Goal: Transaction & Acquisition: Purchase product/service

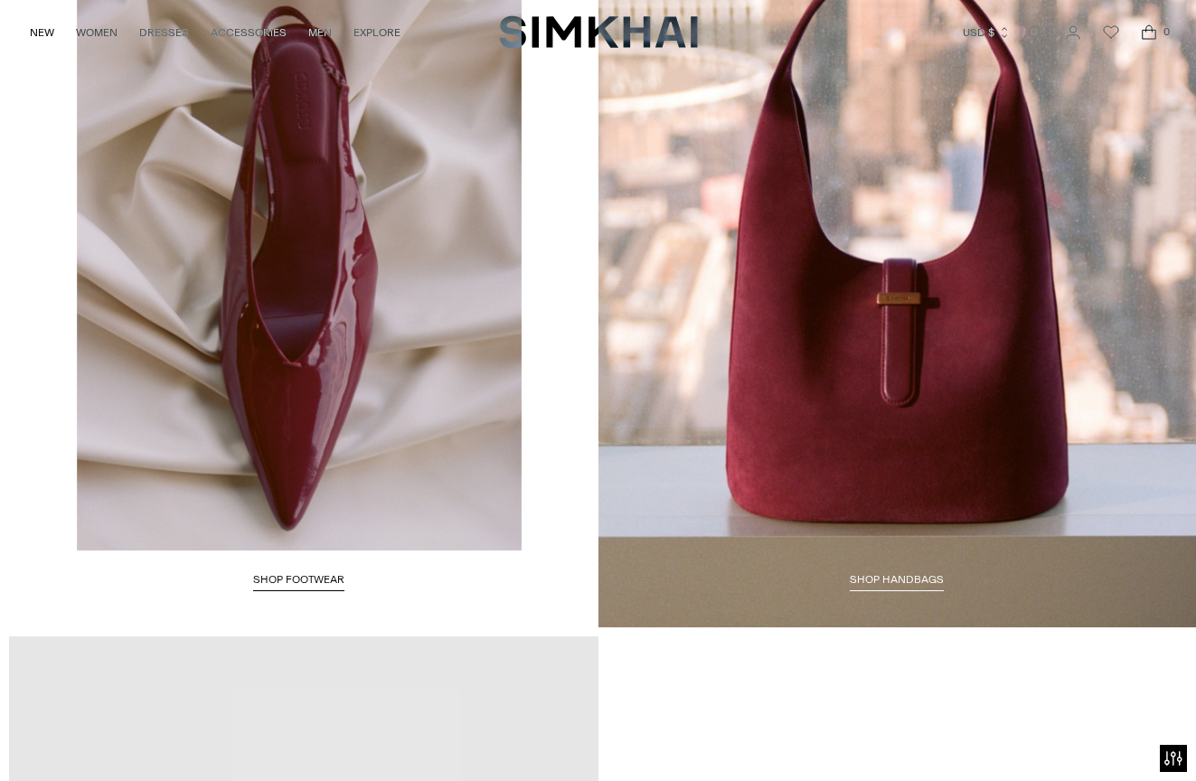
scroll to position [2758, 0]
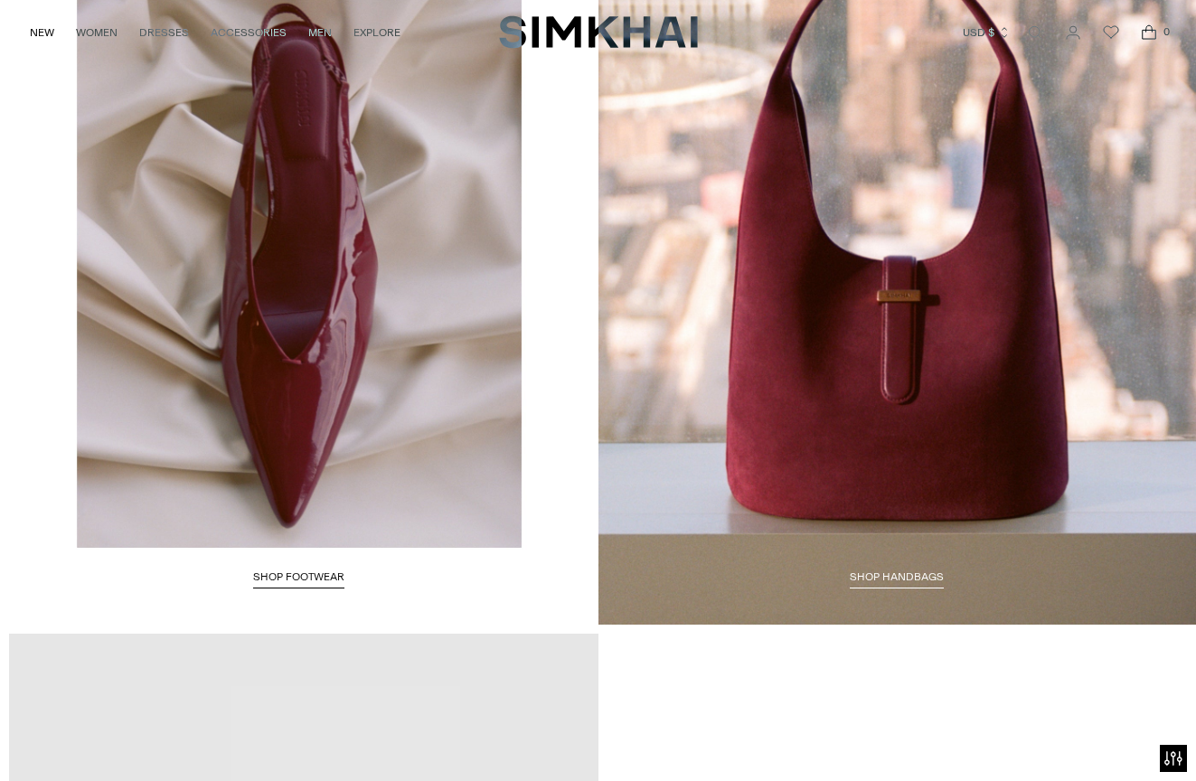
click at [894, 577] on span "Shop HANDBAGS" at bounding box center [896, 576] width 94 height 13
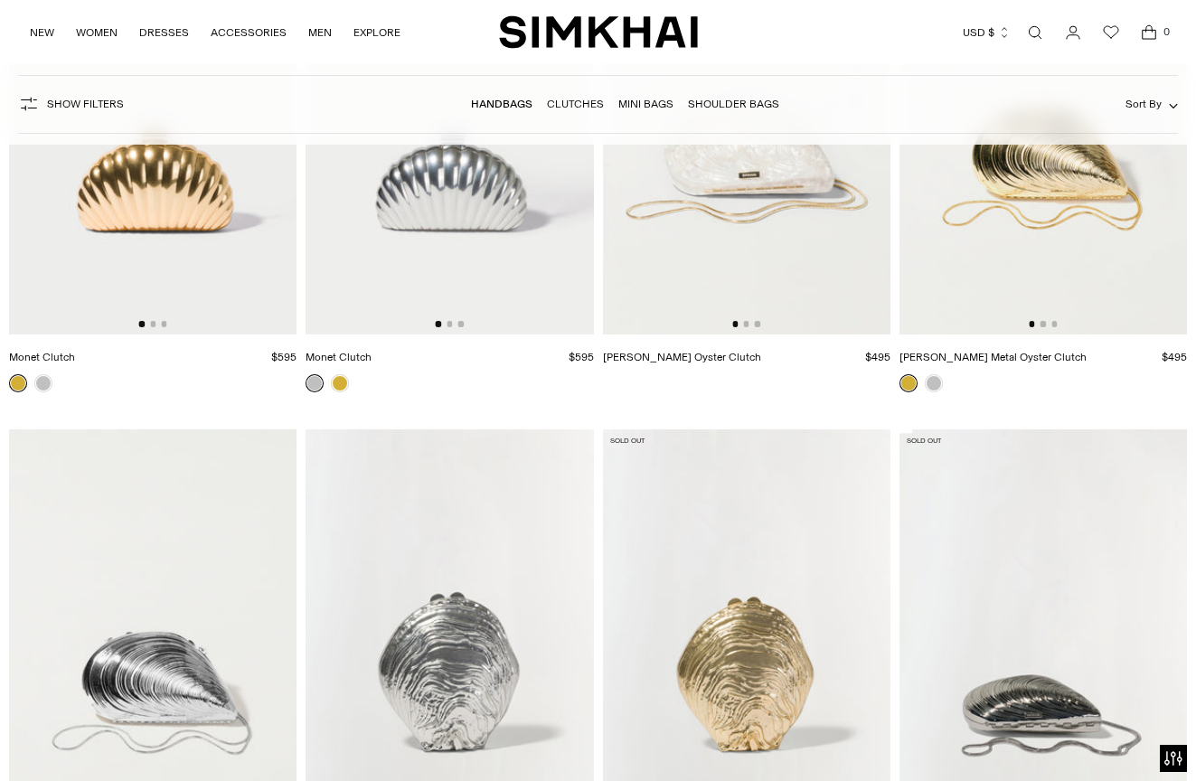
scroll to position [5216, 0]
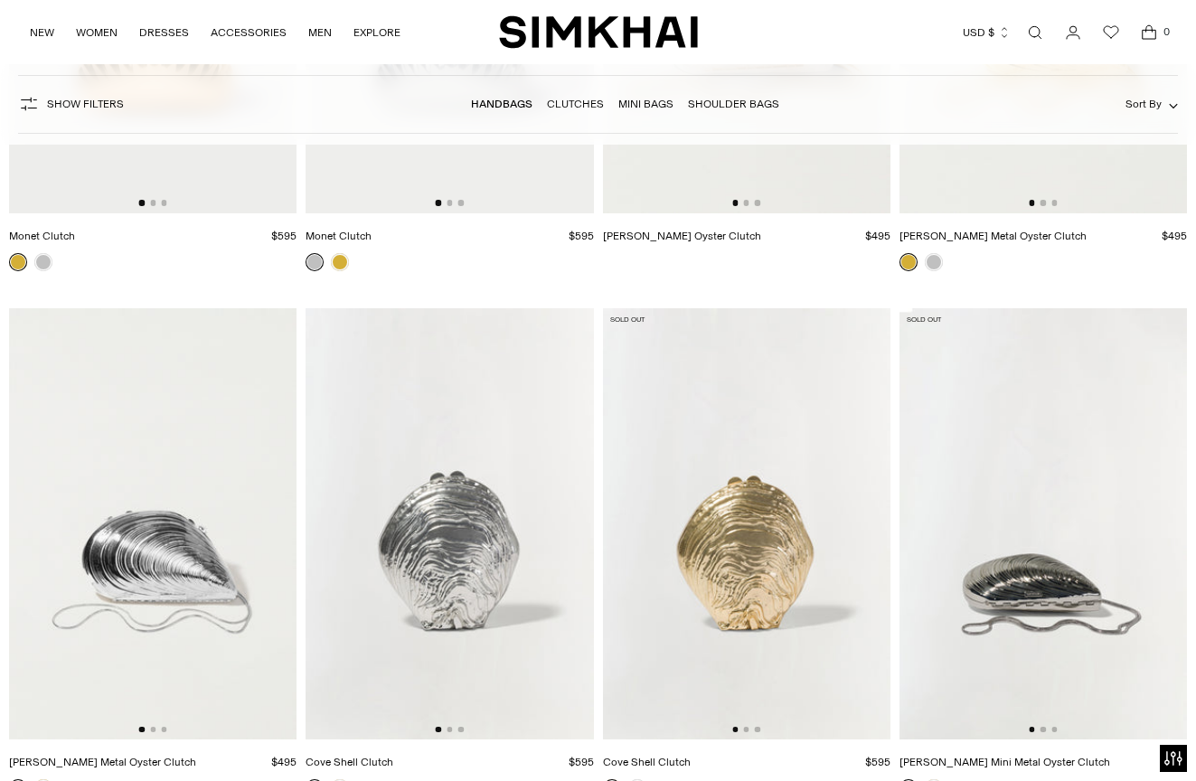
click at [601, 5] on div "NEW WOMEN New Arrivals Shop All Fall 2025 Best Sellers Exclusives Signature Sal…" at bounding box center [598, 32] width 1138 height 64
click at [568, 25] on img "SIMKHAI" at bounding box center [598, 31] width 199 height 35
